Goal: Task Accomplishment & Management: Use online tool/utility

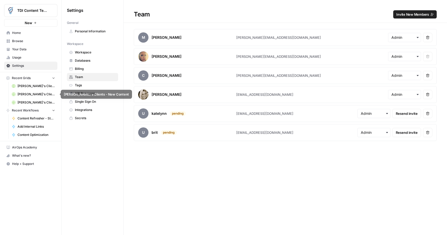
click at [43, 95] on span "[PERSON_NAME]'s Clients - New Content" at bounding box center [36, 94] width 38 height 5
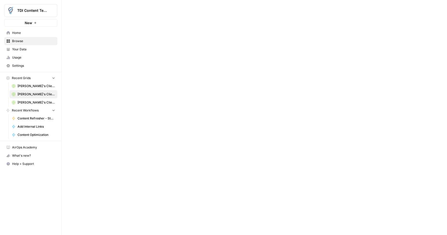
click at [41, 102] on div "TDI Content Team New Home Browse Your Data Usage Settings Recent Grids Katelynn…" at bounding box center [223, 117] width 447 height 235
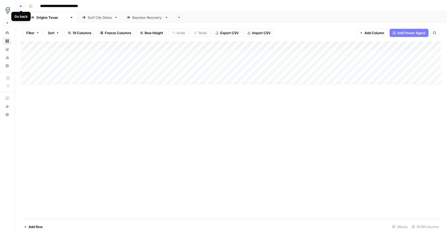
click at [20, 6] on icon "button" at bounding box center [21, 6] width 3 height 3
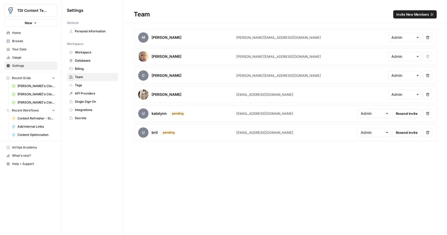
click at [34, 103] on span "[PERSON_NAME]'s Clients - Optimizing Content" at bounding box center [36, 102] width 38 height 5
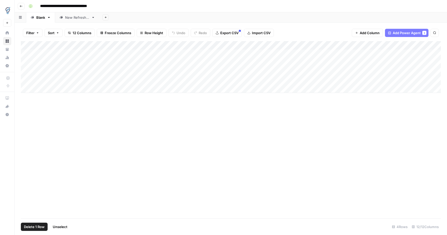
click at [25, 53] on div "Add Column" at bounding box center [231, 67] width 420 height 52
click at [25, 62] on div "Add Column" at bounding box center [231, 67] width 420 height 52
click at [38, 227] on span "Delete 2 Rows" at bounding box center [35, 227] width 23 height 5
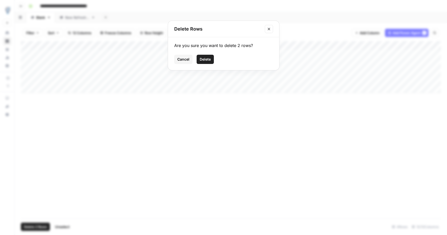
click at [207, 63] on button "Delete" at bounding box center [205, 59] width 17 height 9
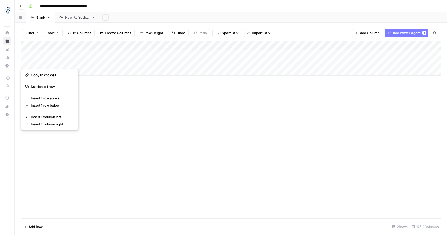
click at [324, 54] on div "Add Column" at bounding box center [231, 58] width 420 height 34
click at [354, 54] on div "Add Column" at bounding box center [231, 58] width 420 height 34
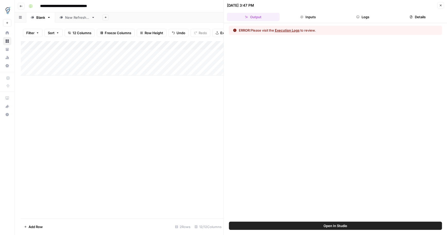
click at [288, 30] on button "Execution Logs" at bounding box center [287, 30] width 25 height 5
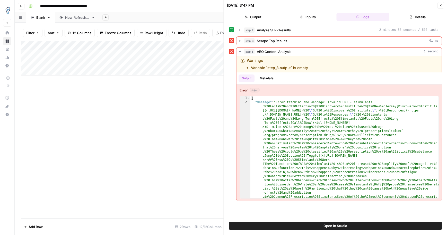
drag, startPoint x: 442, startPoint y: 6, endPoint x: 444, endPoint y: 12, distance: 5.8
click at [442, 6] on icon "button" at bounding box center [440, 5] width 3 height 3
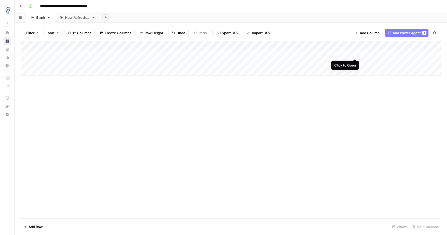
click at [355, 54] on div "Add Column" at bounding box center [231, 58] width 420 height 34
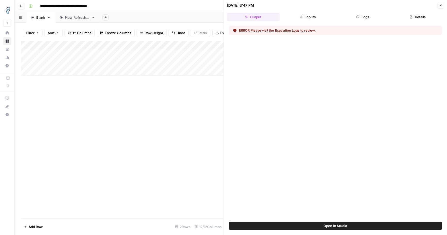
click at [295, 32] on button "Execution Logs" at bounding box center [287, 30] width 25 height 5
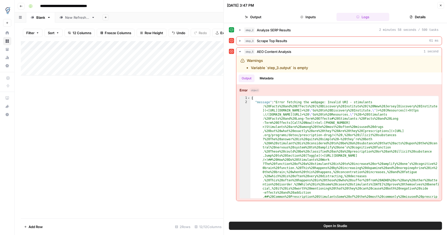
click at [348, 226] on button "Open In Studio" at bounding box center [335, 226] width 213 height 8
click at [438, 4] on button "Close" at bounding box center [440, 5] width 7 height 7
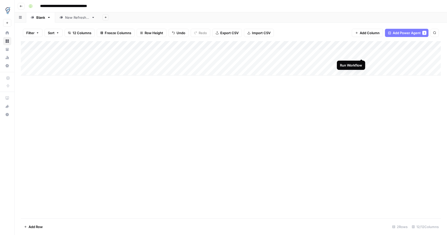
click at [361, 53] on div "Add Column" at bounding box center [231, 58] width 420 height 34
click at [355, 54] on div "Add Column" at bounding box center [231, 58] width 420 height 34
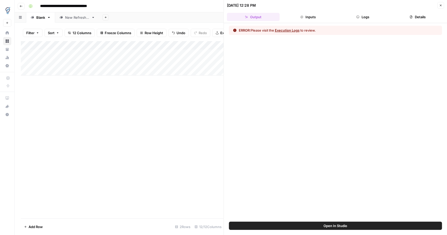
click at [294, 32] on button "Execution Logs" at bounding box center [287, 30] width 25 height 5
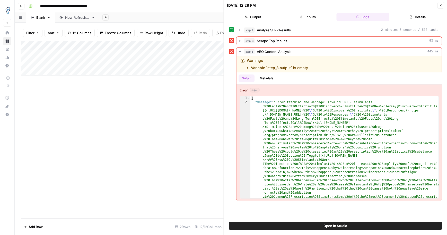
click at [336, 227] on span "Open In Studio" at bounding box center [335, 226] width 24 height 5
drag, startPoint x: 441, startPoint y: 5, endPoint x: 396, endPoint y: 18, distance: 46.4
click at [441, 5] on icon "button" at bounding box center [440, 5] width 3 height 3
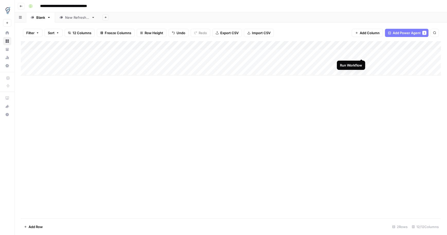
click at [362, 54] on div "Add Column" at bounding box center [231, 58] width 420 height 34
click at [355, 53] on div "Add Column" at bounding box center [231, 58] width 420 height 34
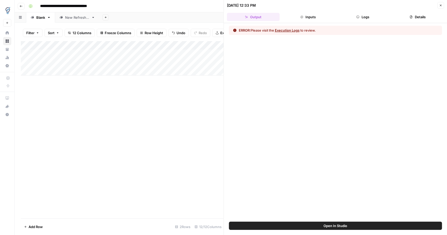
click at [293, 30] on button "Execution Logs" at bounding box center [287, 30] width 25 height 5
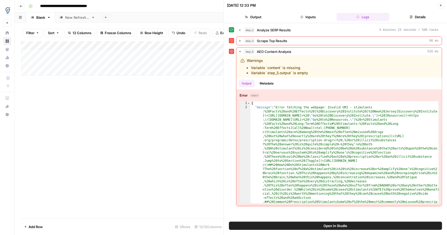
click at [275, 226] on button "Open In Studio" at bounding box center [335, 226] width 213 height 8
click at [326, 227] on span "Open In Studio" at bounding box center [335, 226] width 24 height 5
click at [420, 19] on button "Details" at bounding box center [417, 17] width 53 height 8
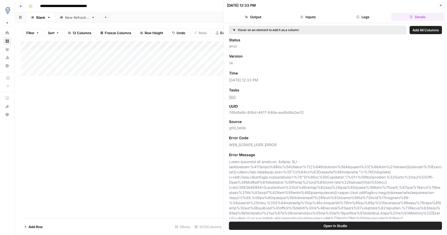
click at [441, 7] on button "Close" at bounding box center [440, 5] width 7 height 7
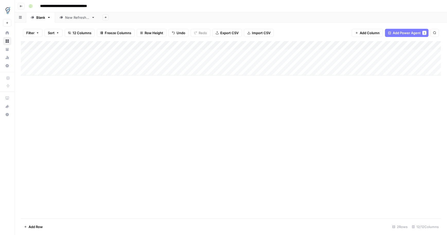
click at [361, 54] on div "Add Column" at bounding box center [231, 58] width 420 height 34
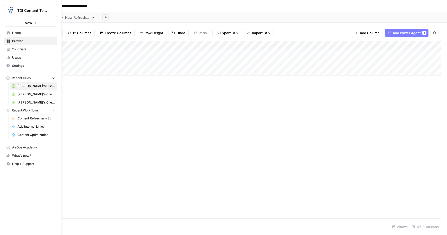
click at [18, 56] on span "Usage" at bounding box center [33, 57] width 43 height 5
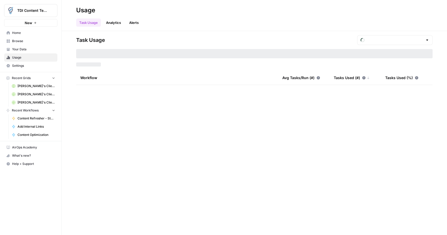
type input "August Tasks"
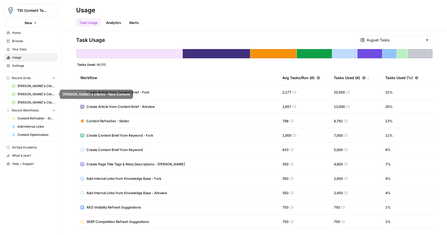
click at [33, 88] on span "[PERSON_NAME]'s Clients - Optimizing Content" at bounding box center [36, 86] width 38 height 5
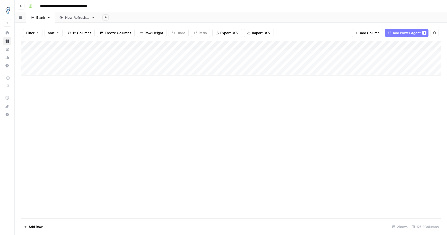
click at [355, 54] on div "Add Column" at bounding box center [231, 58] width 420 height 34
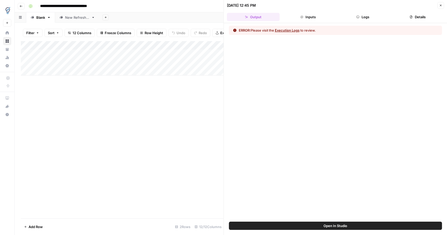
click at [295, 30] on button "Execution Logs" at bounding box center [287, 30] width 25 height 5
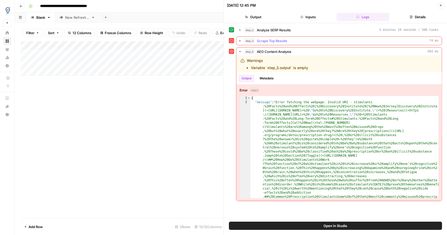
click at [311, 40] on div "step_3 Scrape Top Results 74 ms" at bounding box center [341, 40] width 195 height 5
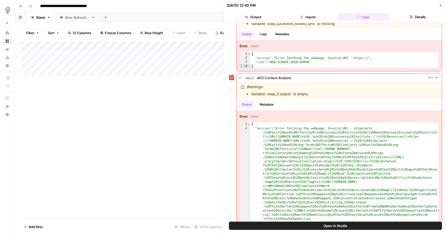
scroll to position [42, 0]
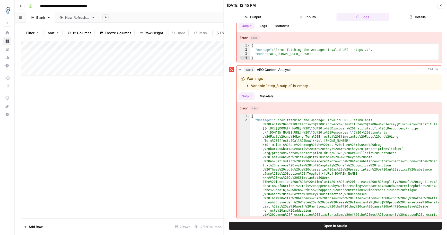
click at [308, 226] on button "Open In Studio" at bounding box center [335, 226] width 213 height 8
click at [441, 6] on icon "button" at bounding box center [440, 5] width 3 height 3
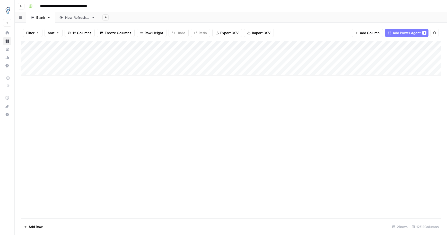
click at [21, 6] on icon "button" at bounding box center [21, 6] width 3 height 3
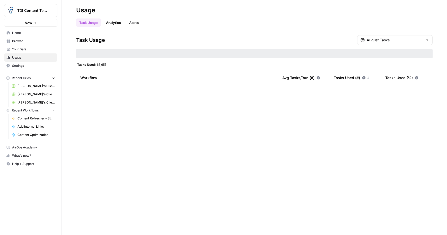
click at [16, 40] on span "Browse" at bounding box center [33, 41] width 43 height 5
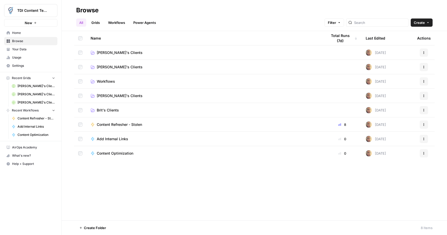
click at [115, 66] on span "Tiarsha's Clients" at bounding box center [120, 67] width 46 height 5
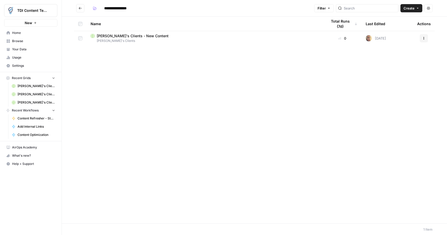
click at [122, 37] on span "Tiarsha's Clients - New Content" at bounding box center [133, 35] width 72 height 5
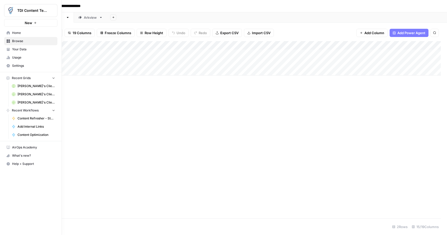
click at [17, 39] on span "Browse" at bounding box center [33, 41] width 43 height 5
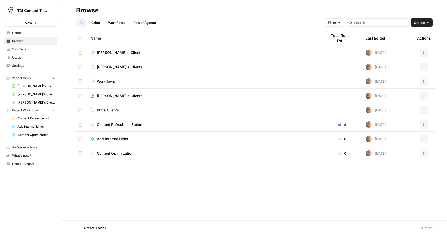
click at [19, 47] on span "Your Data" at bounding box center [33, 49] width 43 height 5
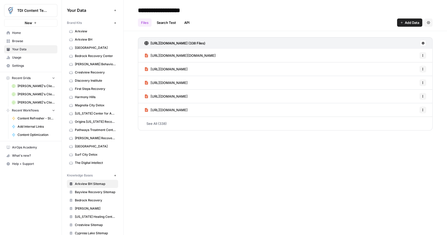
click at [114, 23] on icon "button" at bounding box center [115, 23] width 3 height 3
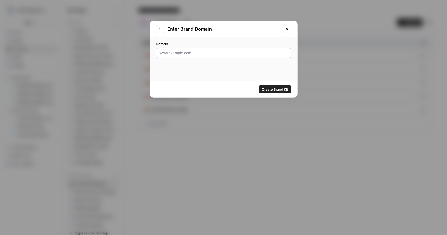
click at [183, 54] on input "Domain" at bounding box center [223, 52] width 129 height 5
paste input "https://thelovettcenter.com/"
type input "https://thelovettcenter.com/"
click at [278, 91] on span "Create Brand Kit" at bounding box center [275, 89] width 27 height 5
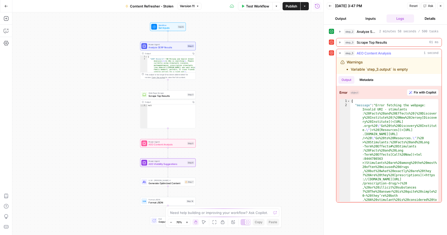
click at [422, 91] on span "Fix with Copilot" at bounding box center [425, 92] width 22 height 5
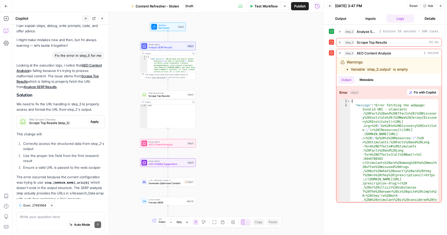
scroll to position [29, 0]
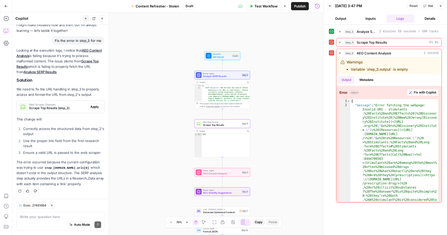
click at [93, 106] on span "Apply" at bounding box center [94, 107] width 8 height 5
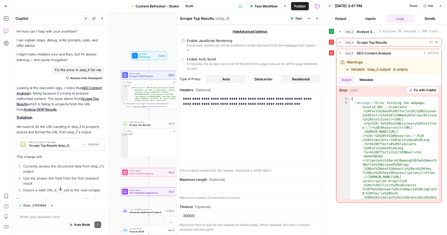
scroll to position [0, 0]
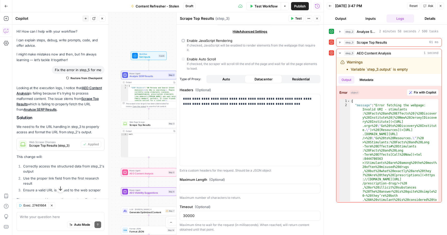
click at [297, 8] on span "Publish" at bounding box center [300, 6] width 12 height 5
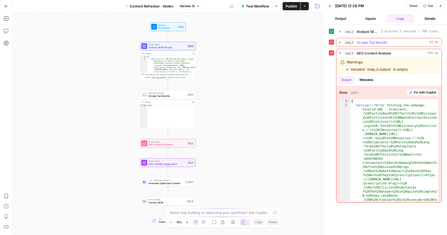
click at [340, 43] on icon "button" at bounding box center [340, 42] width 4 height 4
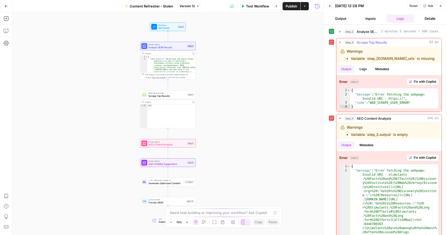
click at [428, 80] on span "Fix with Copilot" at bounding box center [425, 82] width 22 height 5
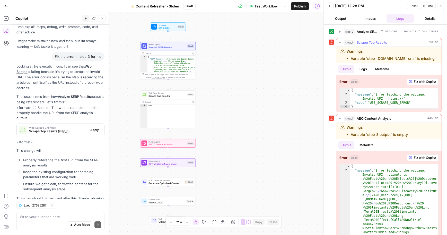
scroll to position [28, 0]
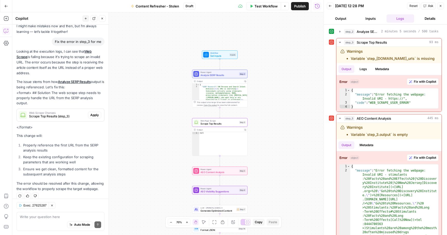
click at [93, 113] on span "Apply" at bounding box center [94, 115] width 8 height 5
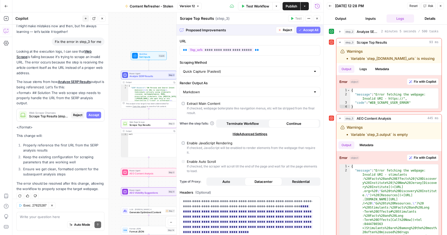
click at [94, 113] on span "Accept" at bounding box center [94, 115] width 11 height 5
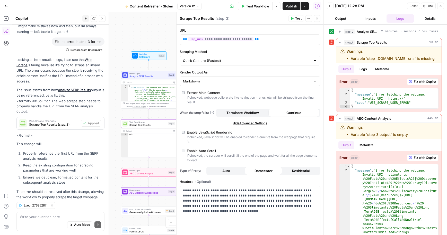
scroll to position [37, 0]
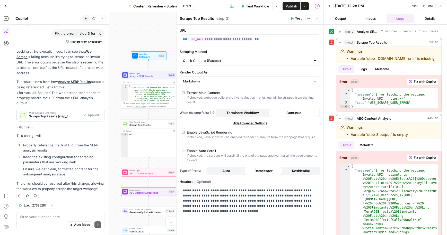
click at [295, 8] on span "Publish" at bounding box center [292, 6] width 12 height 5
click at [422, 159] on span "Fix with Copilot" at bounding box center [425, 158] width 22 height 5
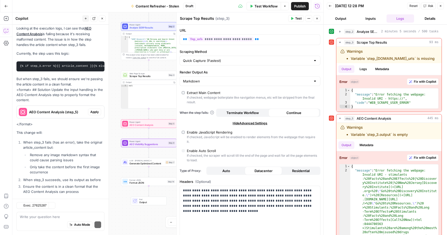
scroll to position [240, 0]
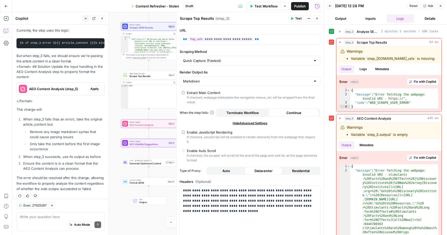
click at [93, 87] on span "Apply" at bounding box center [94, 89] width 8 height 5
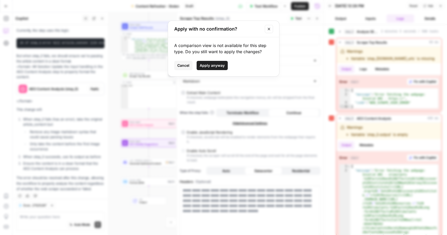
click at [204, 68] on span "Apply anyway" at bounding box center [212, 65] width 25 height 5
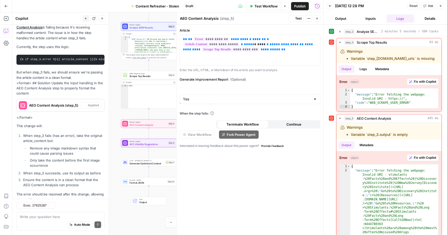
scroll to position [249, 0]
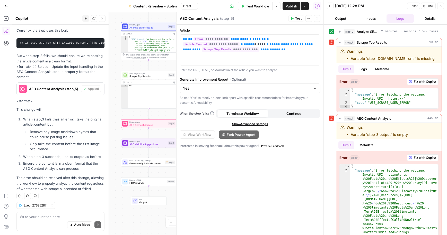
click at [296, 11] on div "Test Workflow Options Publish Actions Run History" at bounding box center [261, 6] width 126 height 12
click at [290, 5] on span "Publish" at bounding box center [292, 6] width 12 height 5
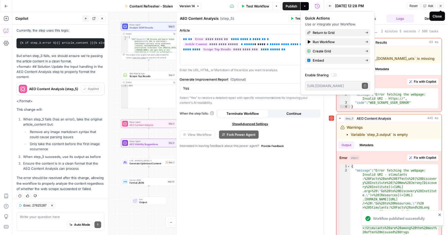
click at [442, 6] on icon "button" at bounding box center [440, 5] width 3 height 3
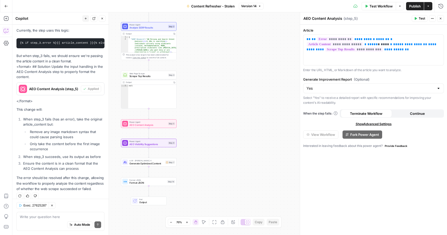
click at [258, 7] on icon "button" at bounding box center [259, 6] width 3 height 3
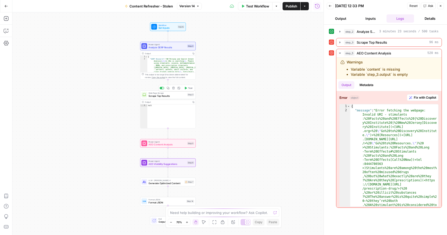
click at [170, 97] on span "Scrape Top Results" at bounding box center [166, 96] width 37 height 4
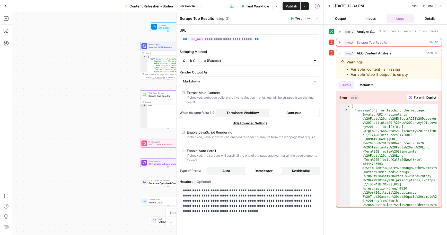
click at [339, 41] on icon "button" at bounding box center [339, 42] width 1 height 2
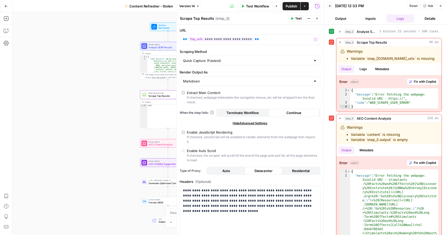
click at [157, 49] on span "Analyze SERP Results" at bounding box center [166, 48] width 37 height 4
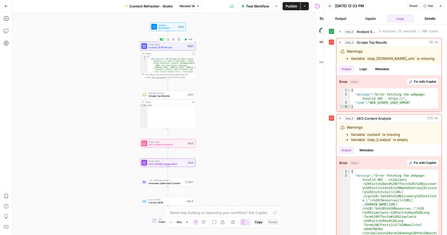
type textarea "Analyze SERP Results"
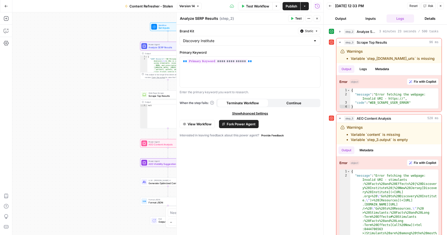
click at [205, 124] on span "View Workflow" at bounding box center [200, 124] width 24 height 5
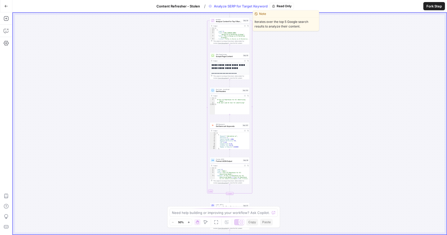
click at [231, 22] on span "Analyze Content for Top 5 Ranking Pages" at bounding box center [229, 21] width 26 height 3
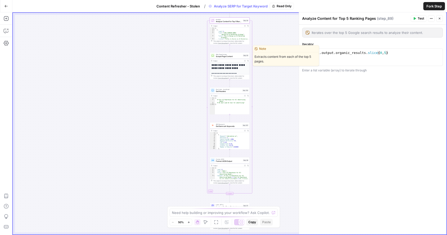
click at [231, 55] on span "Scrape Page Content" at bounding box center [229, 56] width 26 height 3
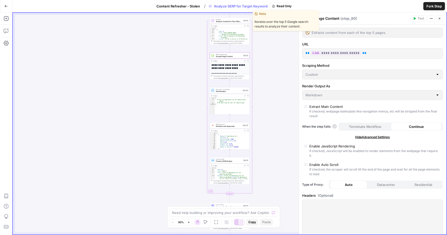
click at [235, 21] on span "Analyze Content for Top 5 Ranking Pages" at bounding box center [229, 21] width 26 height 3
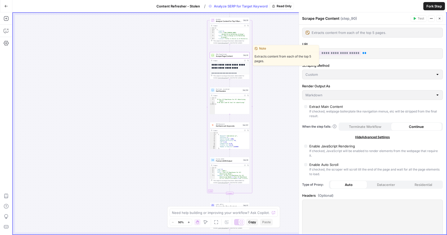
click at [224, 56] on span "Scrape Page Content" at bounding box center [229, 56] width 26 height 3
click at [223, 69] on h1 "**********" at bounding box center [230, 66] width 37 height 6
click at [227, 91] on span "Get Headers" at bounding box center [228, 91] width 25 height 3
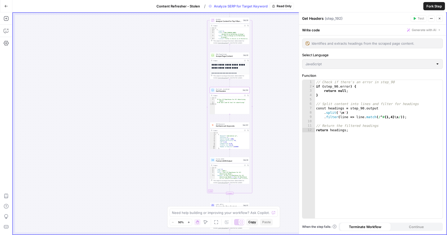
click at [229, 127] on span "Get Semrush Keywords" at bounding box center [228, 126] width 25 height 3
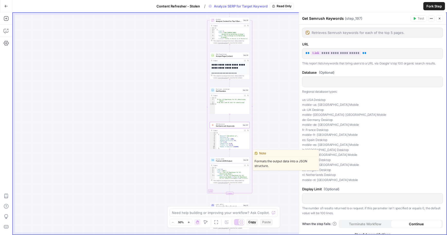
click at [228, 161] on span "Format JSON Output" at bounding box center [229, 161] width 26 height 3
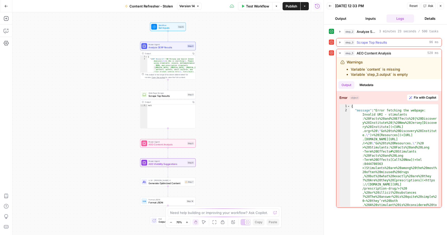
click at [340, 41] on icon "button" at bounding box center [340, 42] width 4 height 4
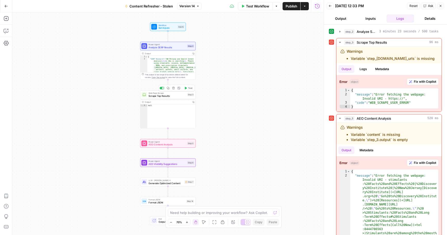
click at [167, 97] on span "Scrape Top Results" at bounding box center [166, 96] width 37 height 4
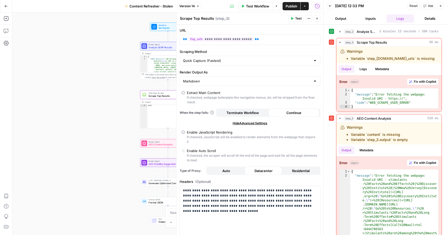
drag, startPoint x: 440, startPoint y: 5, endPoint x: 444, endPoint y: 13, distance: 8.6
click at [440, 5] on icon "button" at bounding box center [440, 5] width 3 height 3
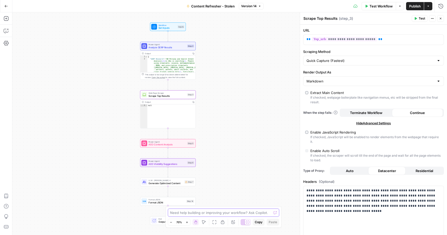
click at [196, 214] on textarea at bounding box center [220, 212] width 101 height 5
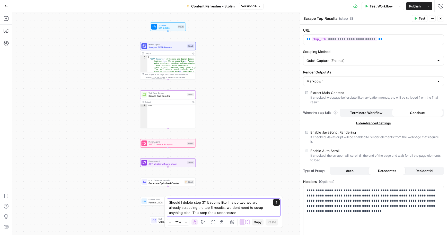
type textarea "Should I delete step 3? It seems like in step two we are already scrapping the …"
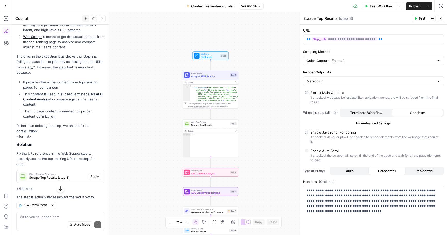
scroll to position [145, 0]
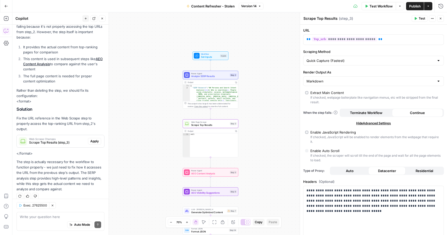
click at [92, 139] on span "Apply" at bounding box center [94, 141] width 8 height 5
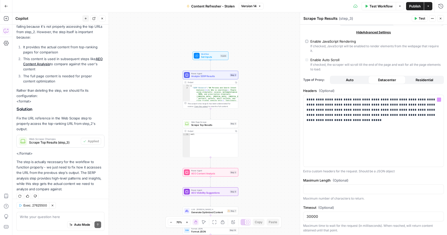
scroll to position [92, 0]
click at [217, 177] on div "Workflow Set Inputs Inputs Power Agent Analyze SERP Results Step 2 Output Copy …" at bounding box center [229, 123] width 435 height 223
click at [216, 174] on span "AEO Content Analysis" at bounding box center [209, 174] width 37 height 4
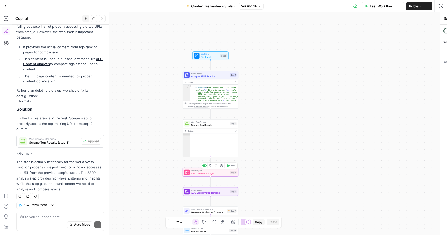
type textarea "AEO Content Analysis"
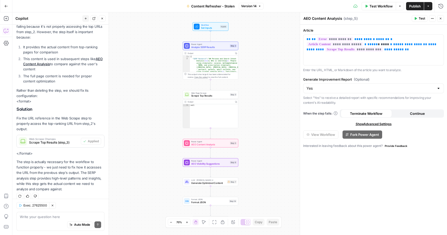
click at [25, 222] on div "Auto Mode Send" at bounding box center [60, 225] width 81 height 11
type textarea "Will there still be an error in step 5?"
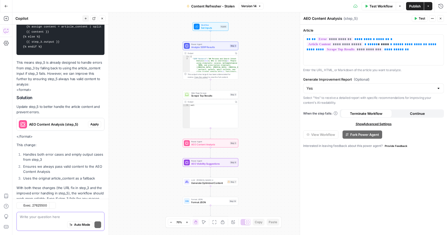
scroll to position [368, 0]
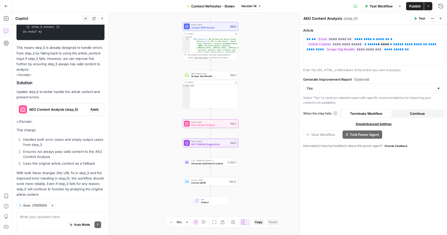
click at [95, 107] on span "Apply" at bounding box center [94, 109] width 8 height 5
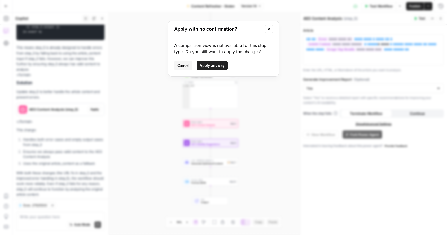
click at [222, 64] on span "Apply anyway" at bounding box center [212, 65] width 25 height 5
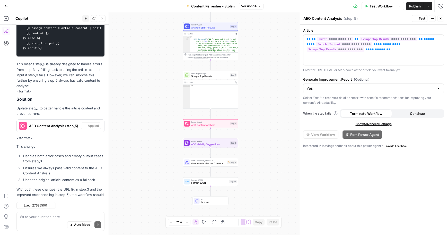
scroll to position [385, 0]
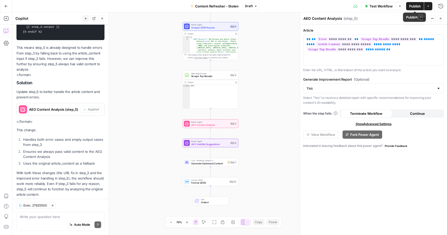
click at [416, 7] on span "Publish" at bounding box center [415, 6] width 12 height 5
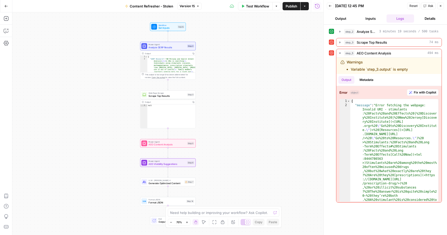
click at [442, 7] on button "Close" at bounding box center [440, 6] width 7 height 7
